Goal: Navigation & Orientation: Find specific page/section

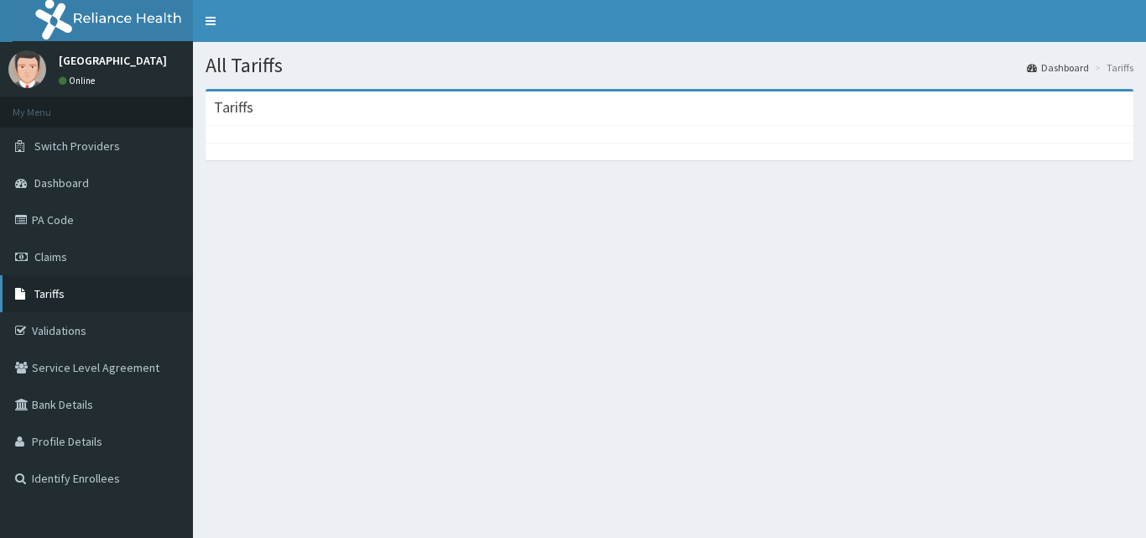
click at [140, 305] on link "Tariffs" at bounding box center [96, 293] width 193 height 37
click at [714, 357] on div "All Tariffs Dashboard Tariffs [GEOGRAPHIC_DATA]" at bounding box center [669, 311] width 953 height 538
click at [35, 299] on span "Tariffs" at bounding box center [49, 293] width 30 height 15
click at [100, 262] on link "Claims" at bounding box center [96, 256] width 193 height 37
